Goal: Check status

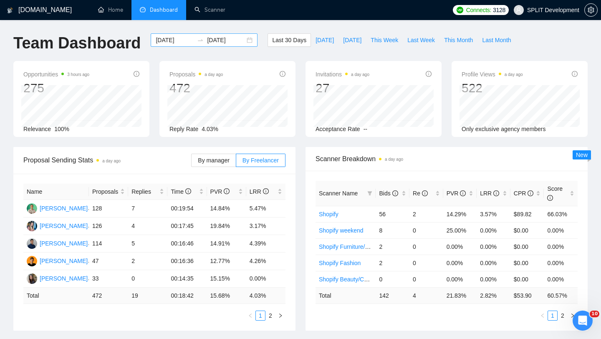
click at [245, 40] on div "[DATE] [DATE]" at bounding box center [204, 39] width 107 height 13
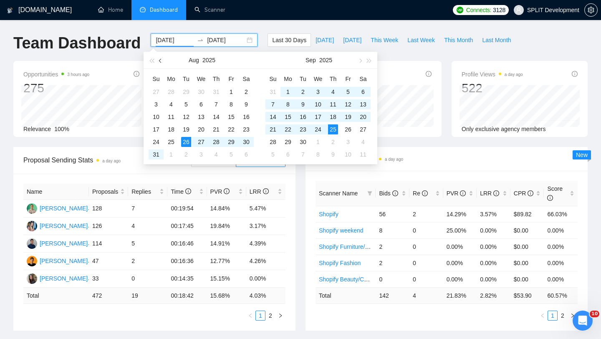
click at [160, 60] on span "button" at bounding box center [161, 60] width 4 height 4
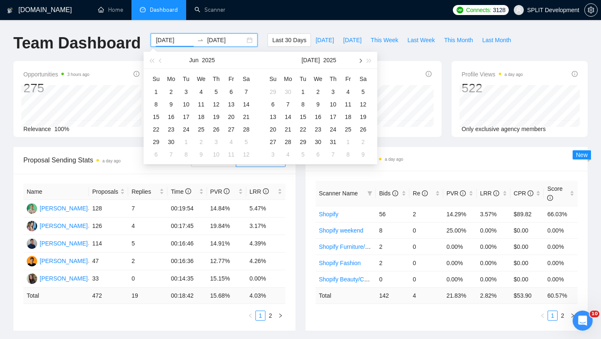
click at [358, 61] on button "button" at bounding box center [359, 60] width 9 height 17
click at [158, 61] on button "button" at bounding box center [160, 60] width 9 height 17
type input "[DATE]"
click at [155, 89] on div "1" at bounding box center [156, 92] width 10 height 10
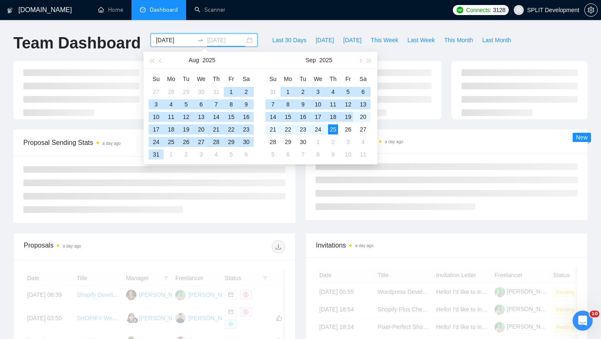
type input "[DATE]"
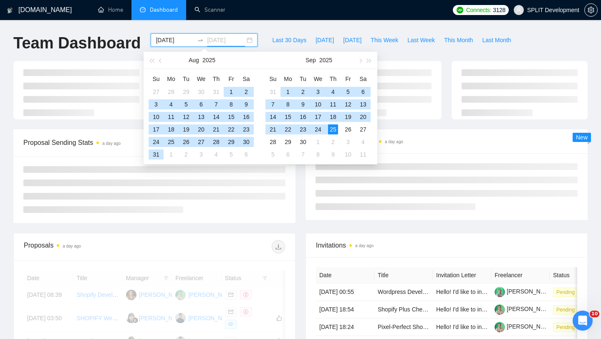
click at [335, 130] on div "25" at bounding box center [333, 129] width 10 height 10
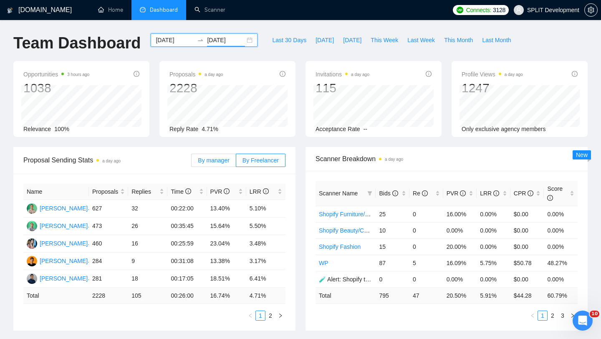
click at [222, 162] on span "By manager" at bounding box center [213, 160] width 31 height 7
click at [192, 162] on input "By manager" at bounding box center [192, 162] width 0 height 0
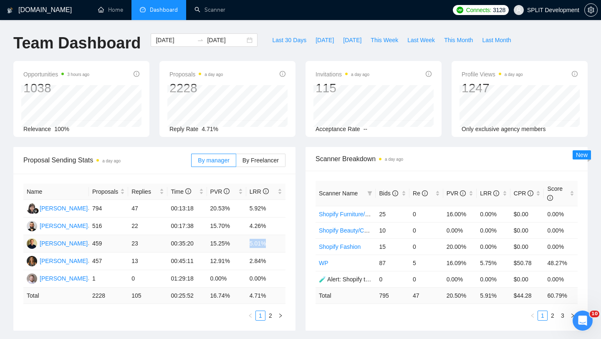
drag, startPoint x: 247, startPoint y: 242, endPoint x: 269, endPoint y: 241, distance: 22.1
click at [269, 242] on td "5.01%" at bounding box center [265, 244] width 39 height 18
drag, startPoint x: 248, startPoint y: 225, endPoint x: 265, endPoint y: 225, distance: 17.1
click at [265, 225] on td "4.26%" at bounding box center [265, 227] width 39 height 18
drag, startPoint x: 250, startPoint y: 260, endPoint x: 278, endPoint y: 260, distance: 28.0
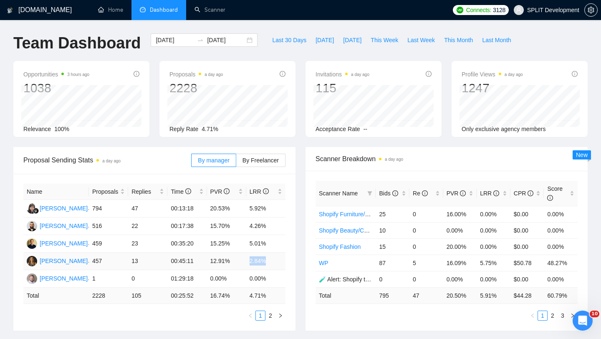
click at [278, 260] on td "2.84%" at bounding box center [265, 262] width 39 height 18
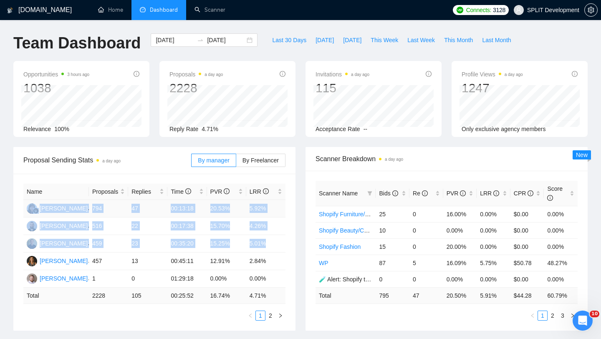
drag, startPoint x: 273, startPoint y: 243, endPoint x: 26, endPoint y: 210, distance: 248.5
click at [26, 210] on tbody "[PERSON_NAME] 794 47 00:13:18 20.53% 5.92% [PERSON_NAME] 516 22 00:17:38 15.70%…" at bounding box center [154, 244] width 262 height 88
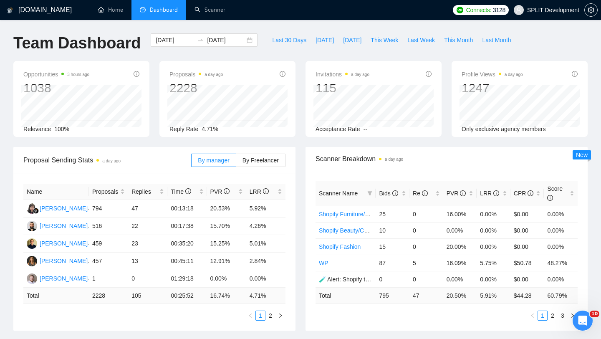
click at [301, 205] on div "Scanner Breakdown a day ago Scanner Name Bids Re PVR LRR CPR Score Shopify Furn…" at bounding box center [447, 239] width 292 height 184
